Goal: Manage account settings

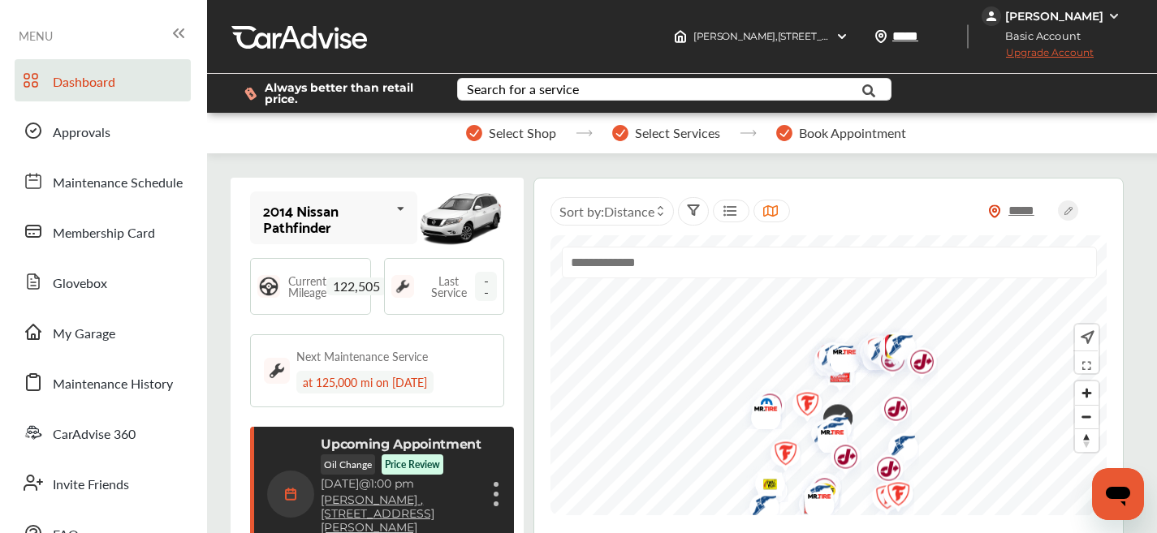
click at [1001, 18] on img at bounding box center [990, 15] width 19 height 19
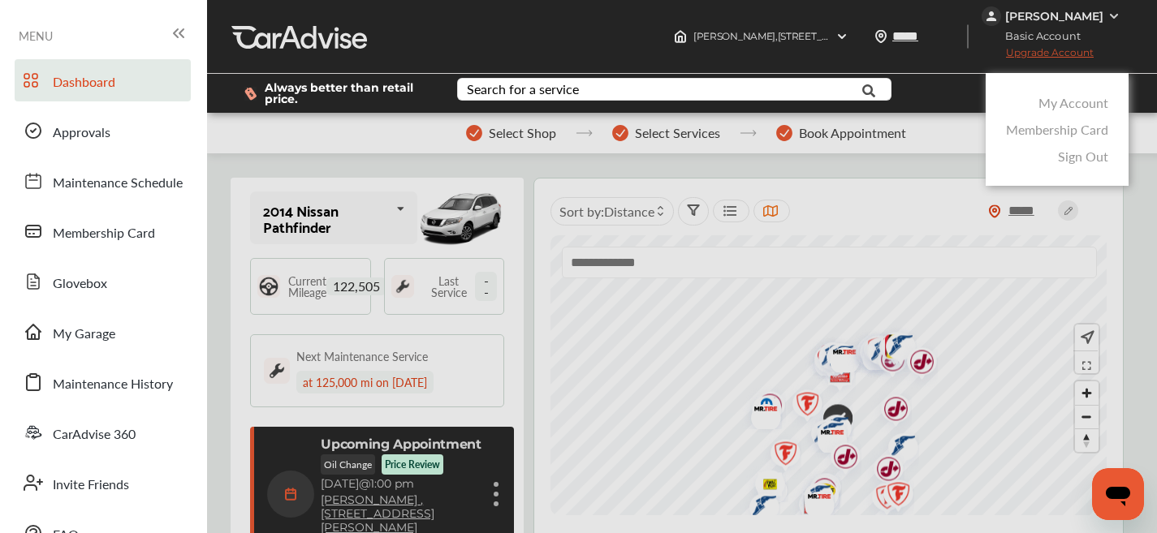
click at [1099, 101] on link "My Account" at bounding box center [1073, 102] width 70 height 19
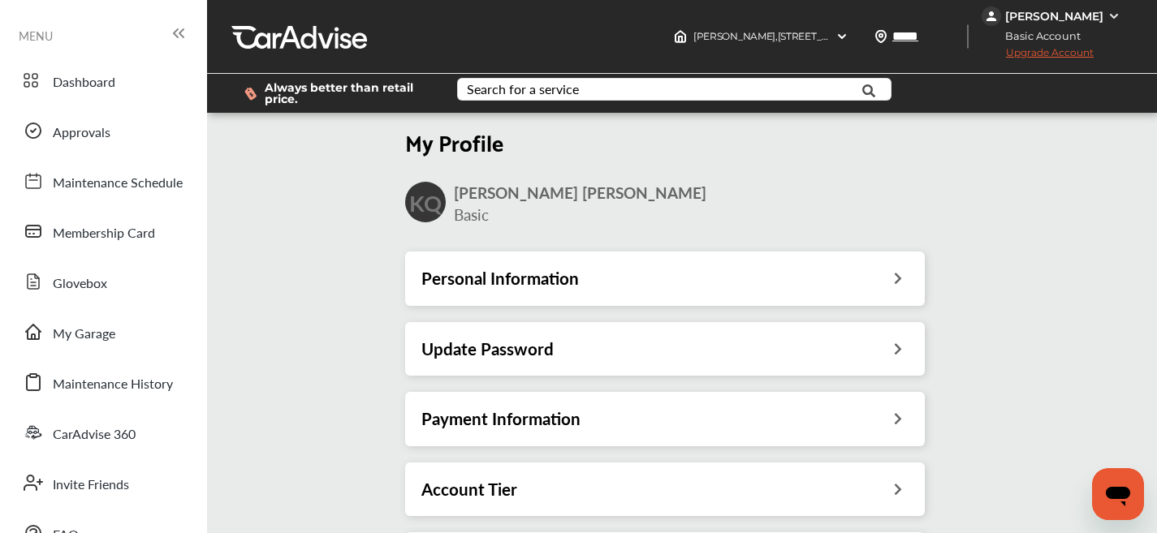
click at [759, 435] on div "Payment Information" at bounding box center [665, 419] width 520 height 54
click at [868, 427] on div "Payment Information" at bounding box center [664, 418] width 487 height 21
